Goal: Task Accomplishment & Management: Complete application form

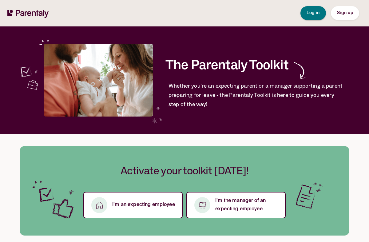
click at [313, 13] on span "Log in" at bounding box center [313, 13] width 13 height 4
